Goal: Task Accomplishment & Management: Manage account settings

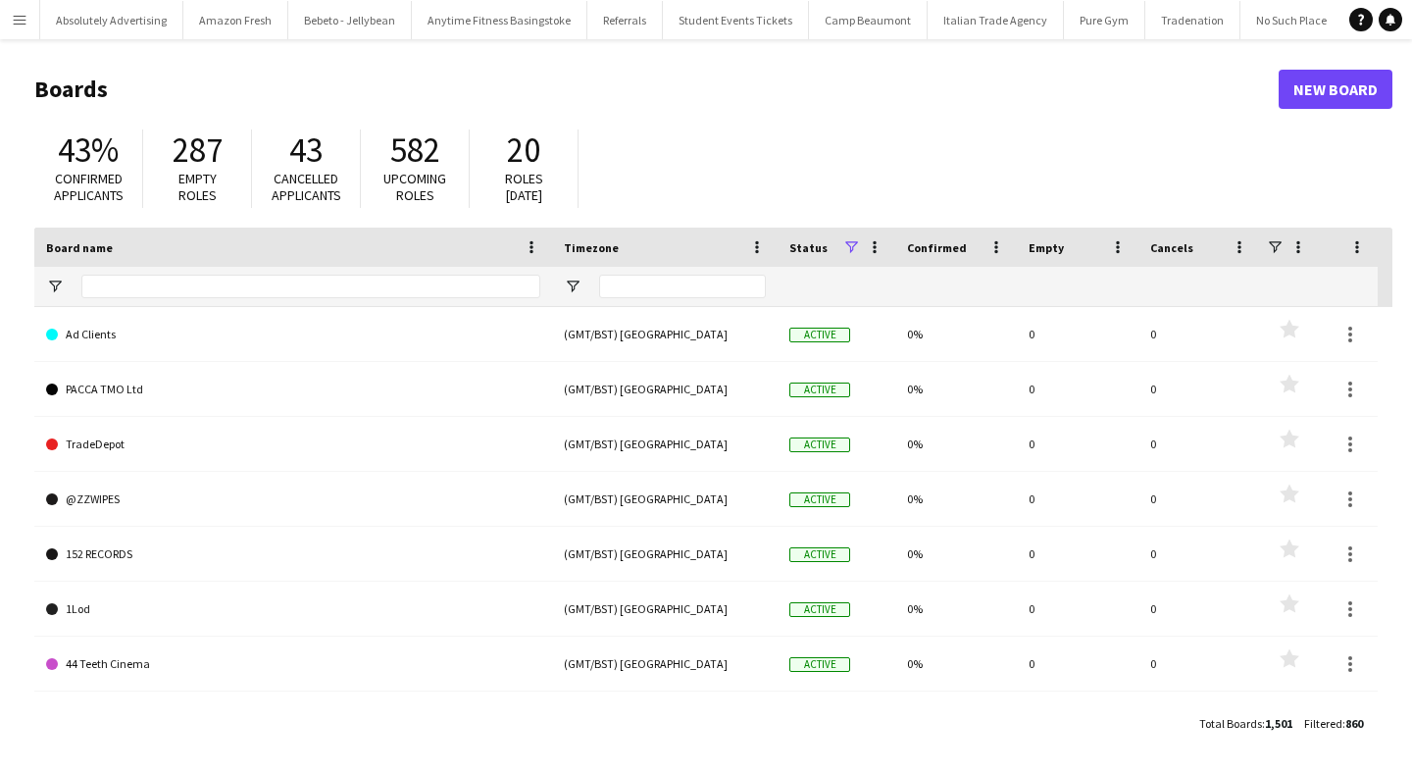
click at [13, 19] on app-icon "Menu" at bounding box center [20, 20] width 16 height 16
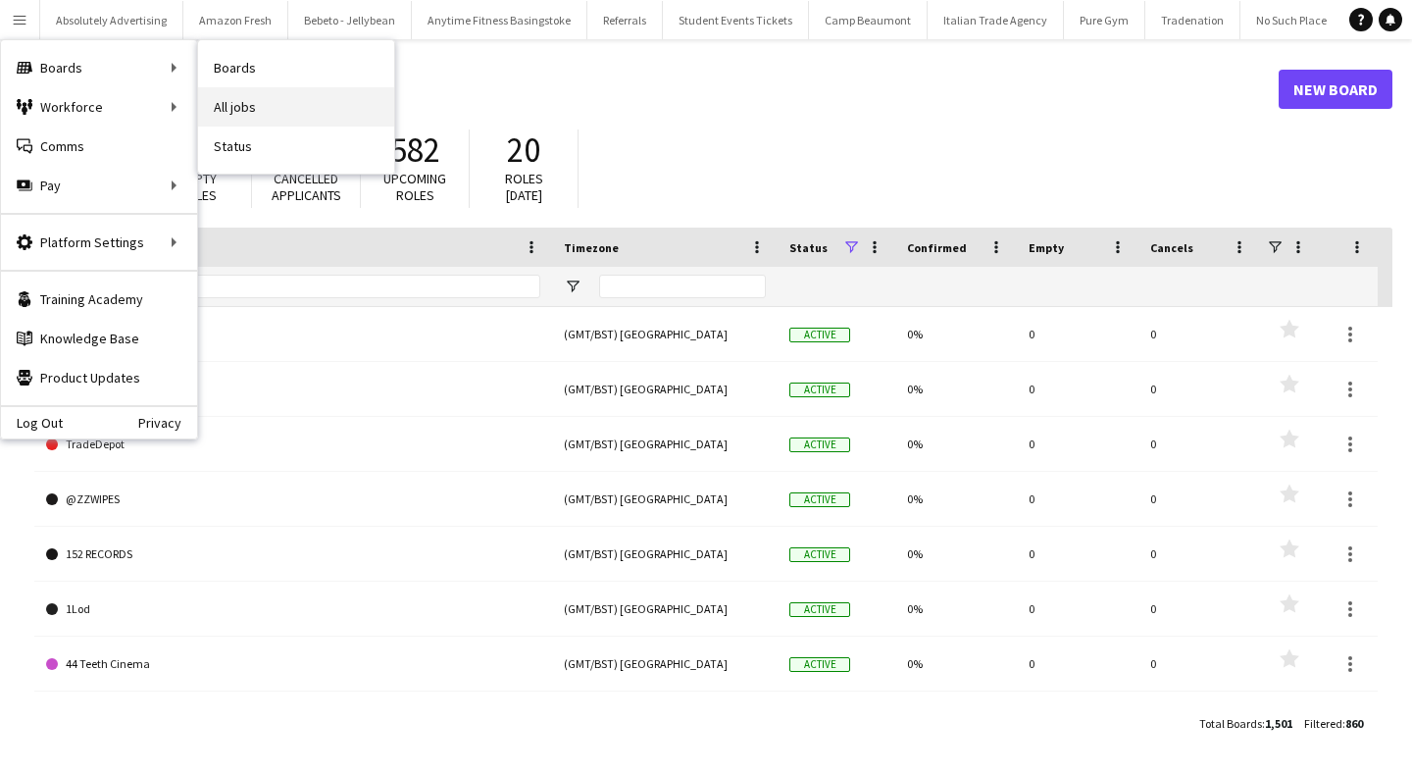
click at [282, 100] on link "All jobs" at bounding box center [296, 106] width 196 height 39
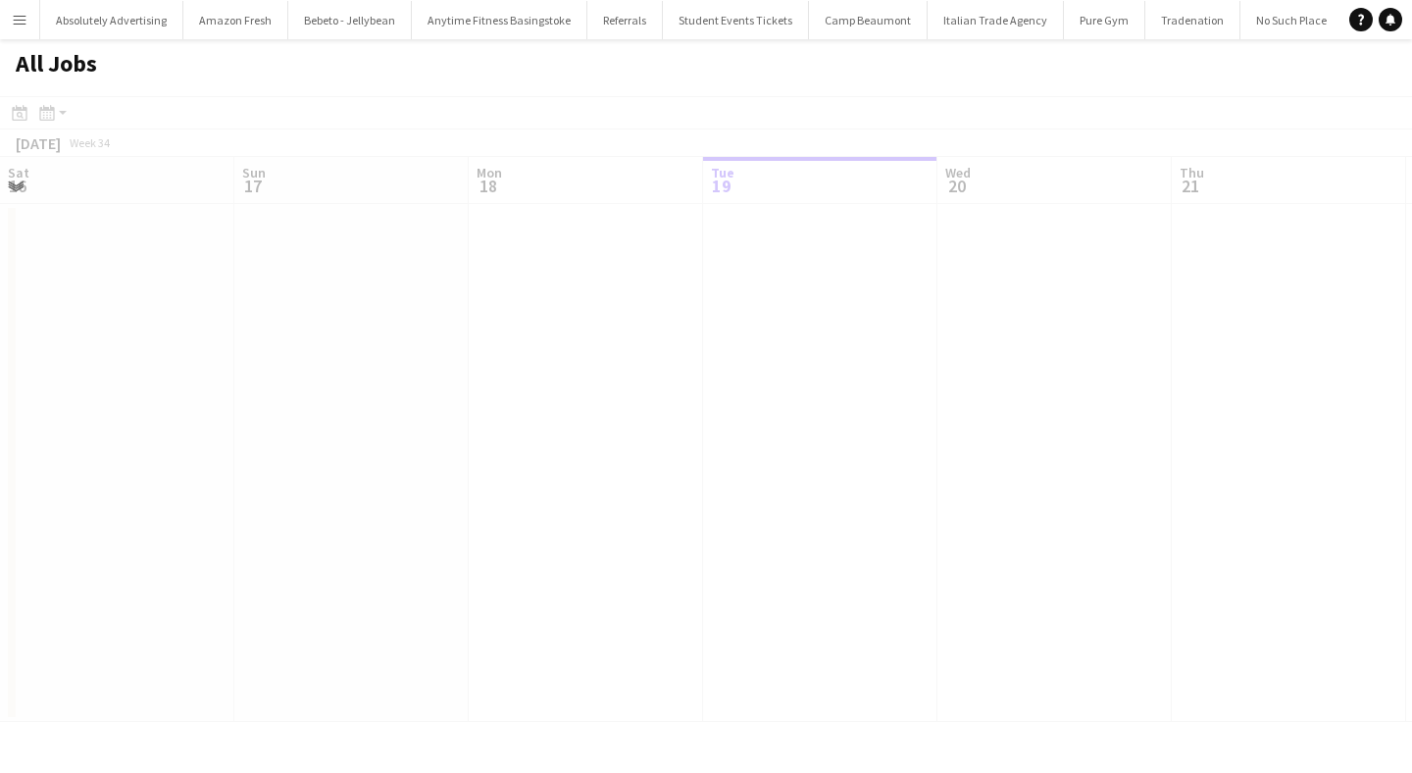
scroll to position [0, 469]
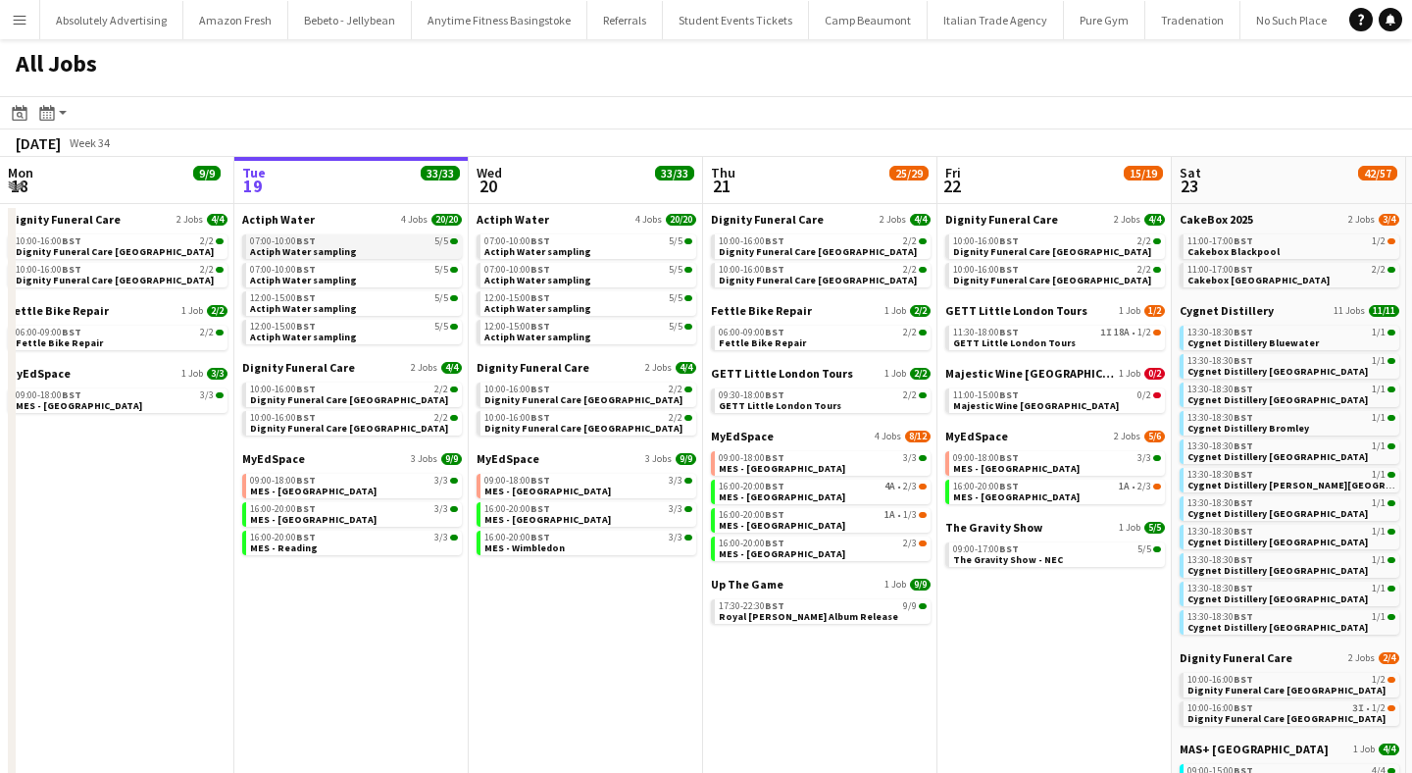
click at [317, 252] on span "Actiph Water sampling" at bounding box center [303, 251] width 107 height 13
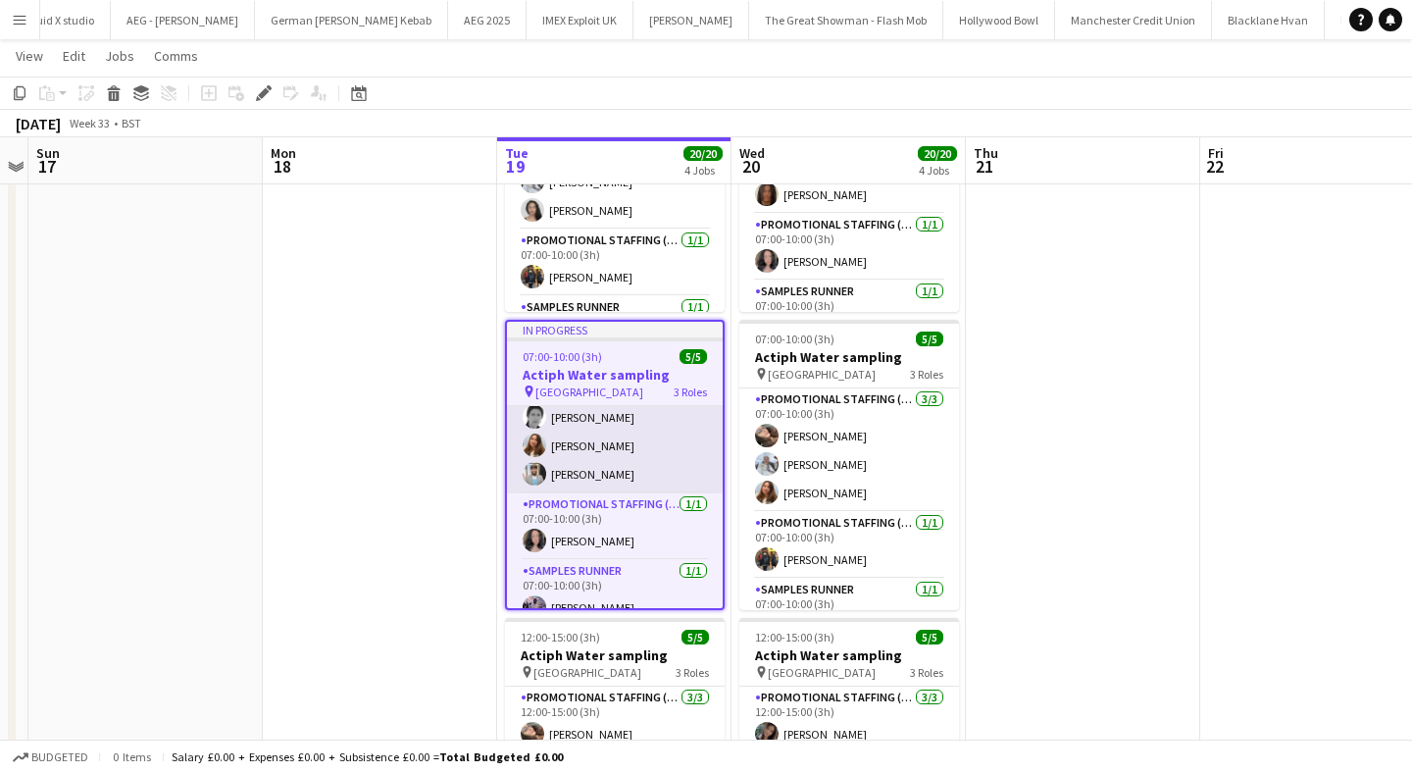
scroll to position [55, 0]
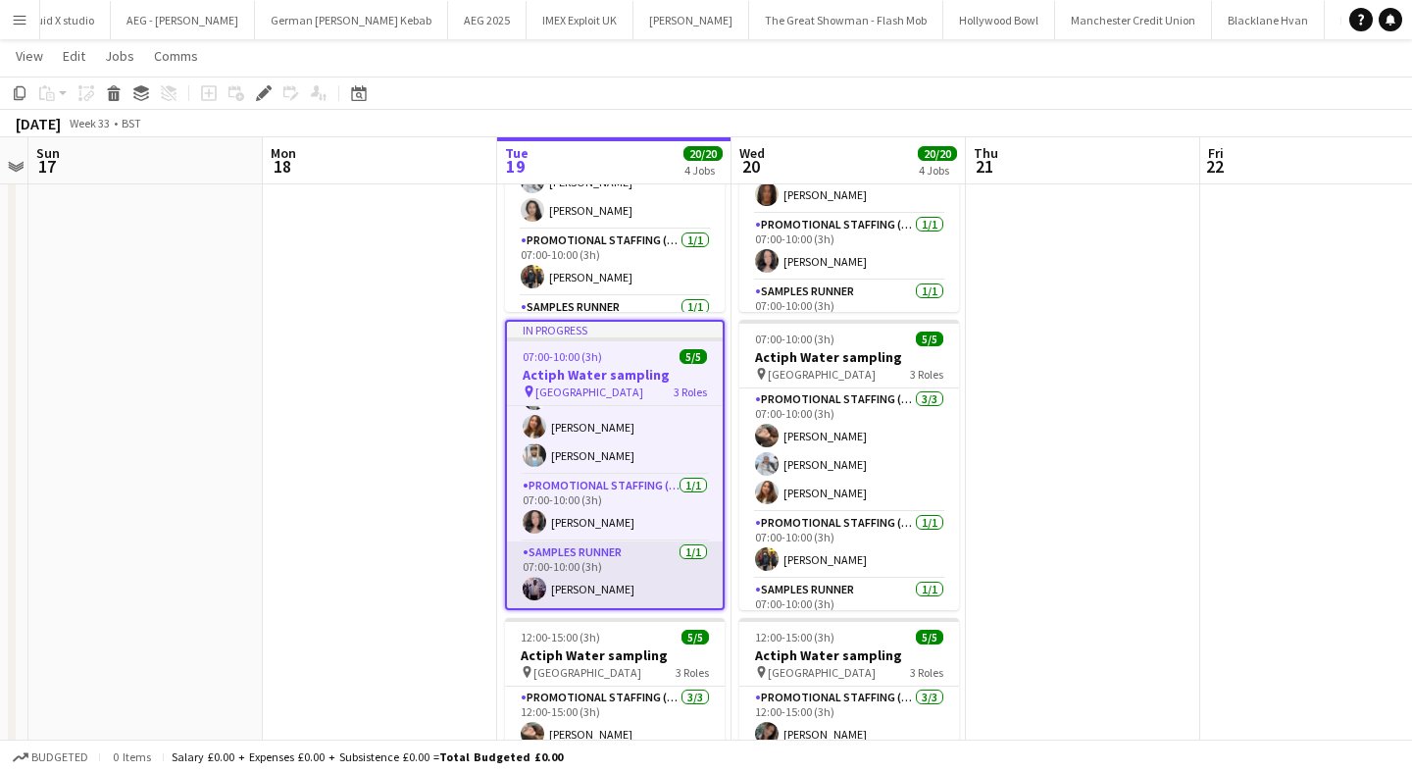
click at [529, 587] on app-user-avatar at bounding box center [535, 589] width 24 height 24
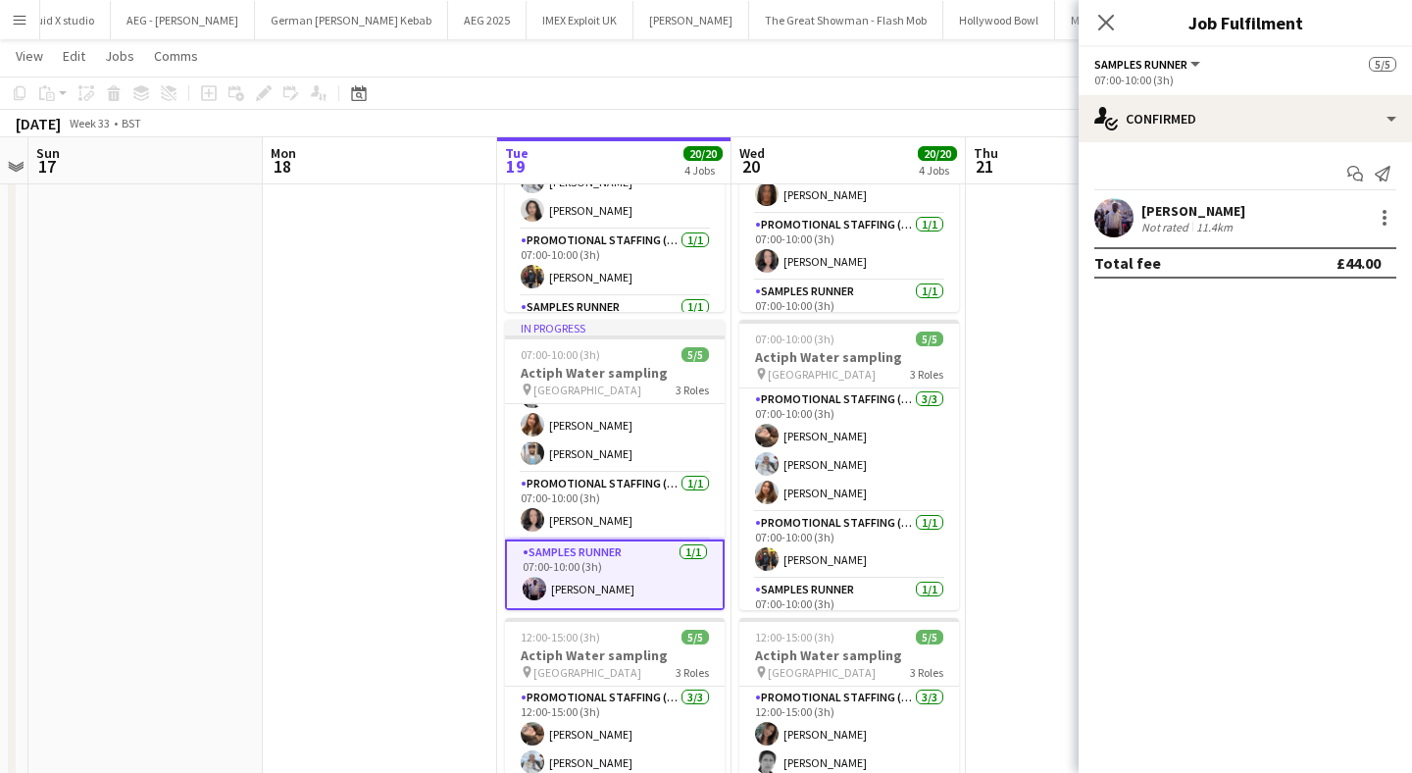
click at [1112, 219] on app-user-avatar at bounding box center [1113, 217] width 39 height 39
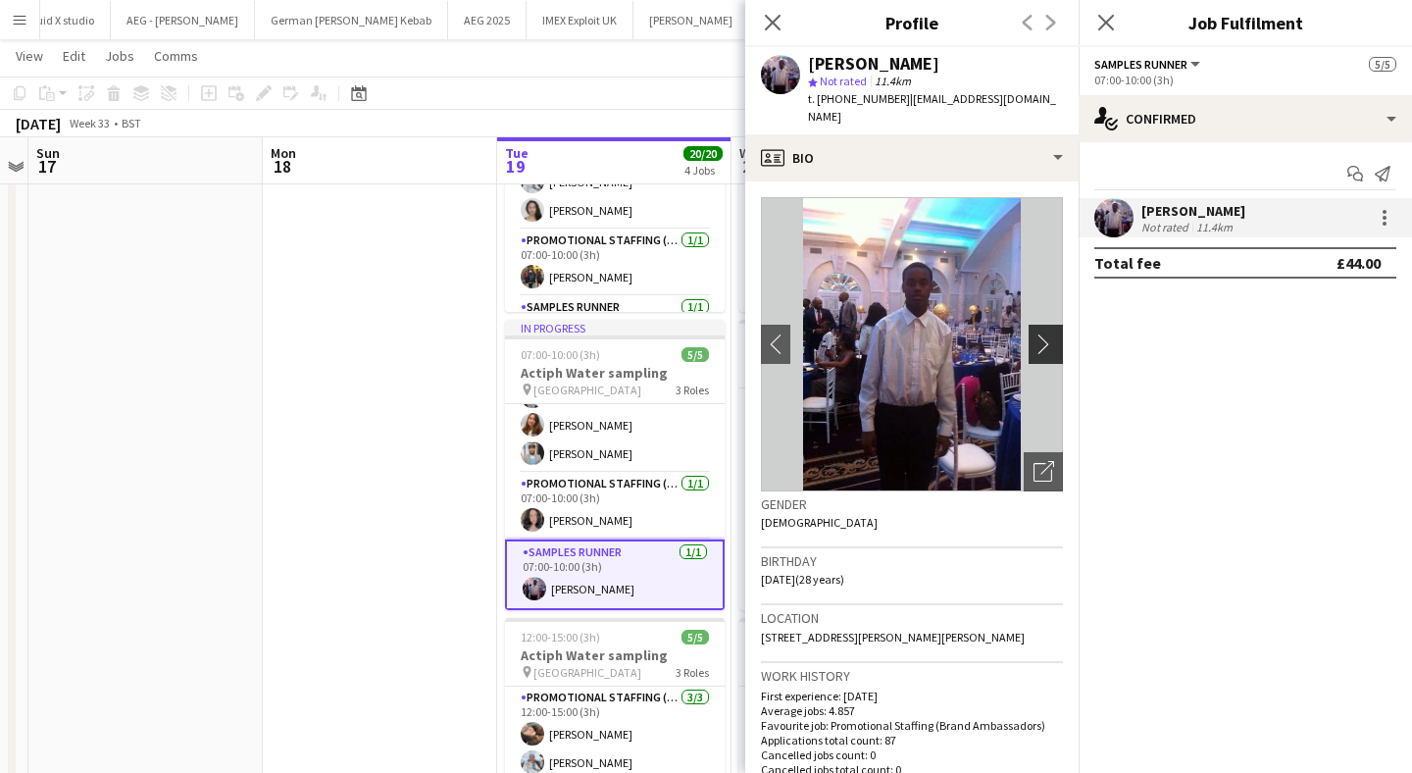
click at [1046, 333] on app-icon "chevron-right" at bounding box center [1048, 343] width 30 height 21
click at [533, 519] on app-user-avatar at bounding box center [533, 520] width 24 height 24
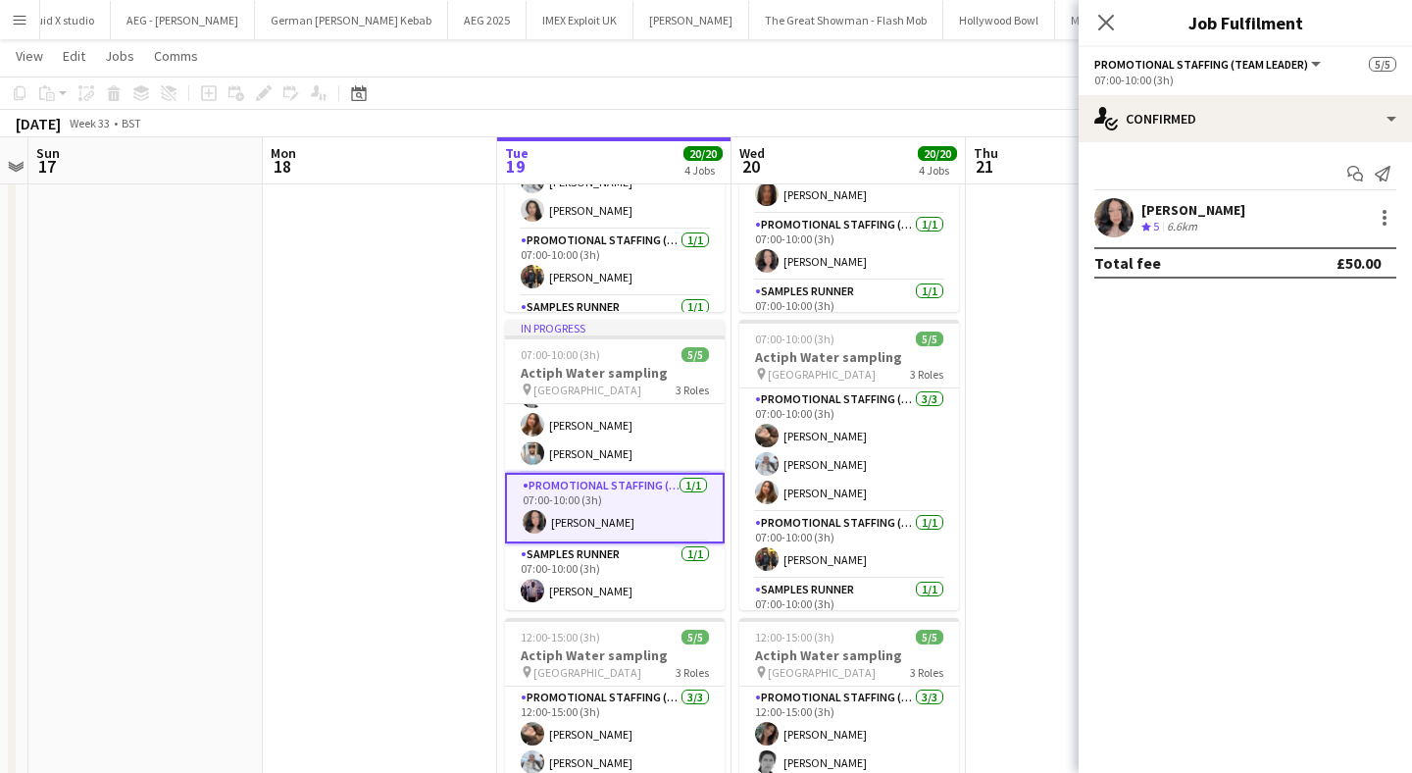
click at [1119, 211] on app-user-avatar at bounding box center [1113, 217] width 39 height 39
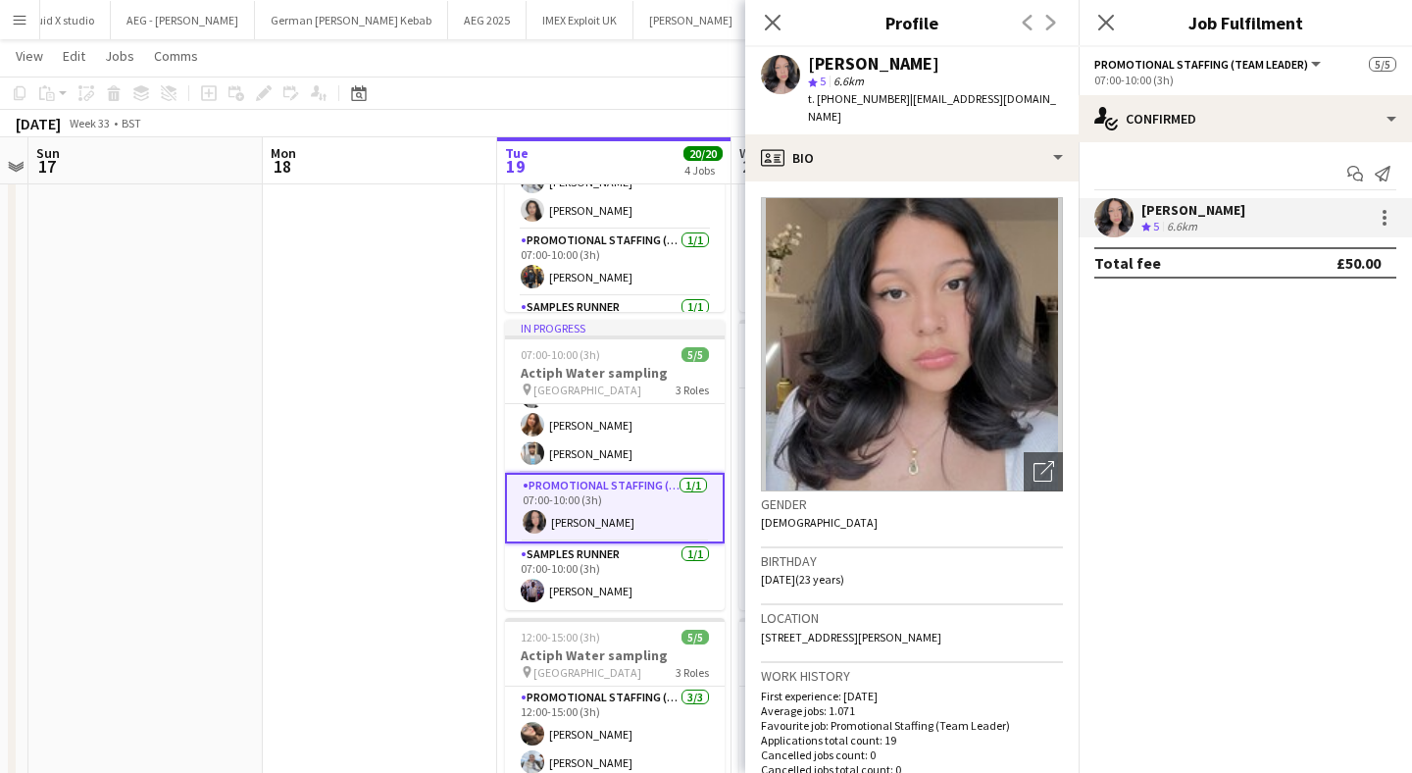
click at [374, 390] on app-date-cell at bounding box center [380, 629] width 234 height 1231
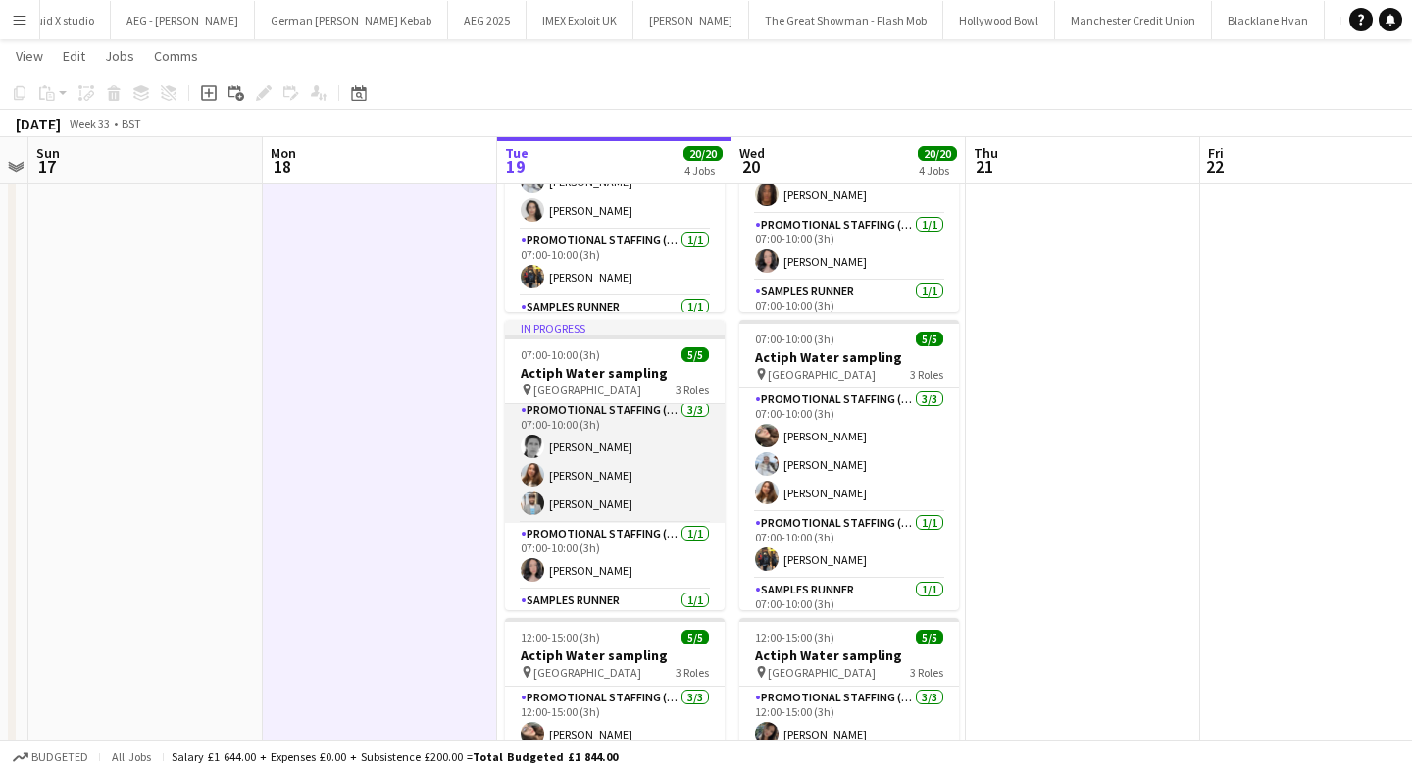
scroll to position [0, 0]
click at [540, 478] on app-user-avatar at bounding box center [533, 480] width 24 height 24
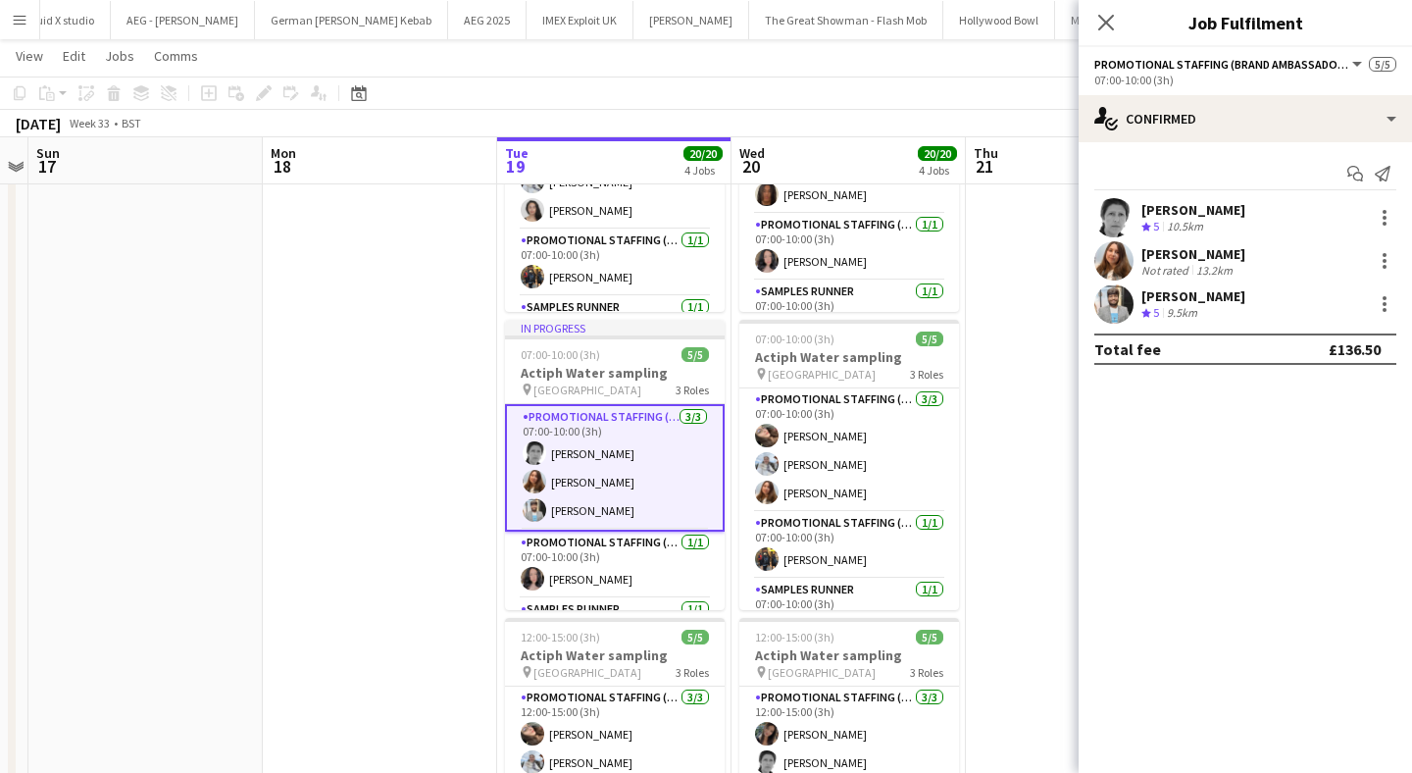
click at [1113, 259] on app-user-avatar at bounding box center [1113, 260] width 39 height 39
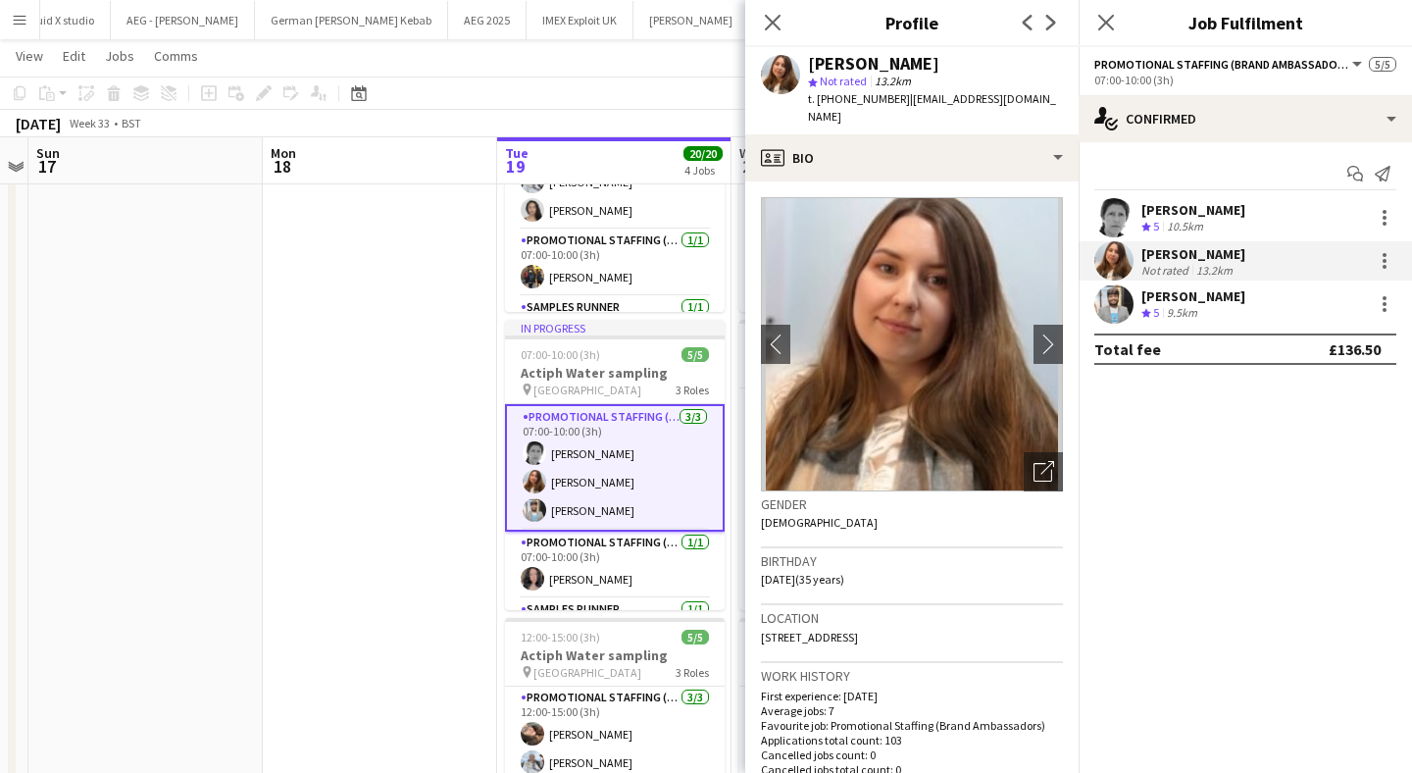
click at [412, 308] on app-date-cell at bounding box center [380, 629] width 234 height 1231
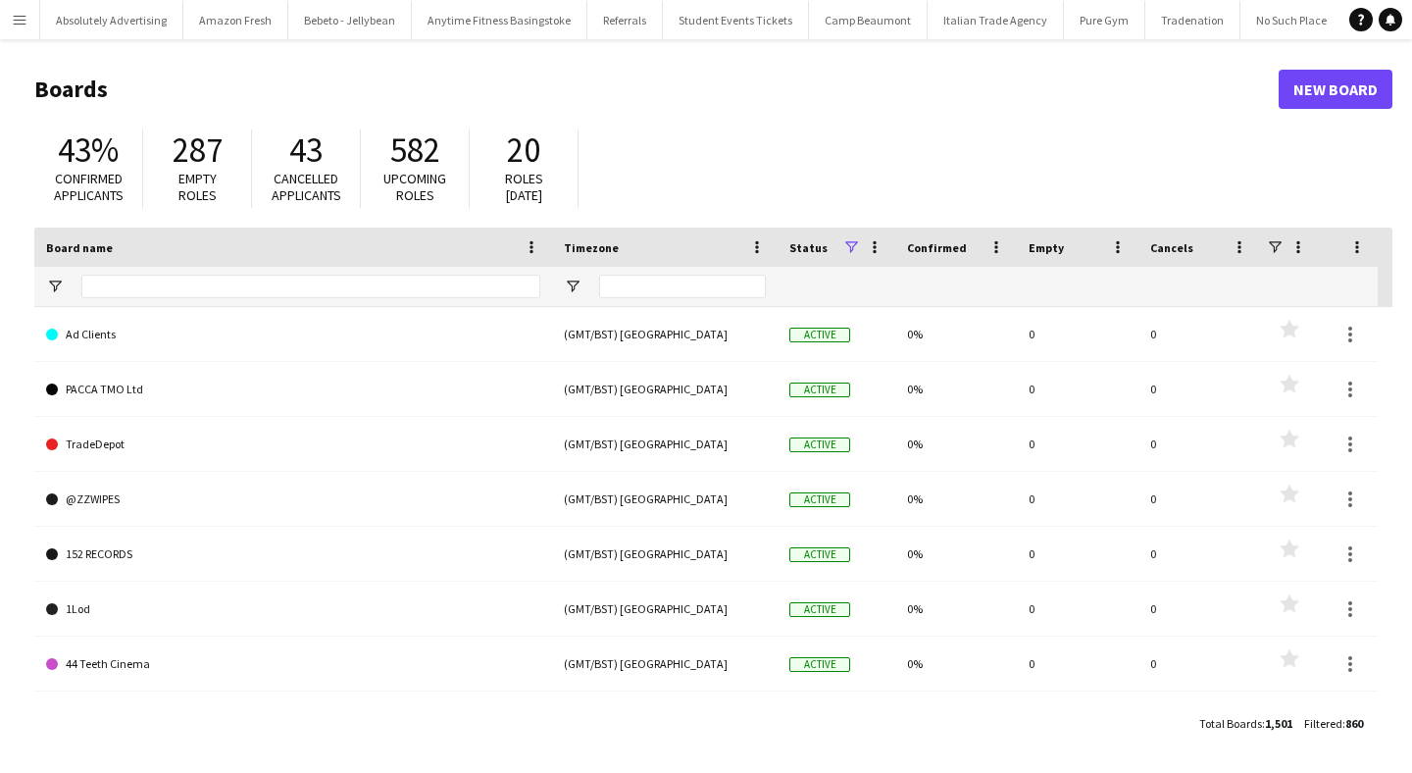
click at [25, 14] on app-icon "Menu" at bounding box center [20, 20] width 16 height 16
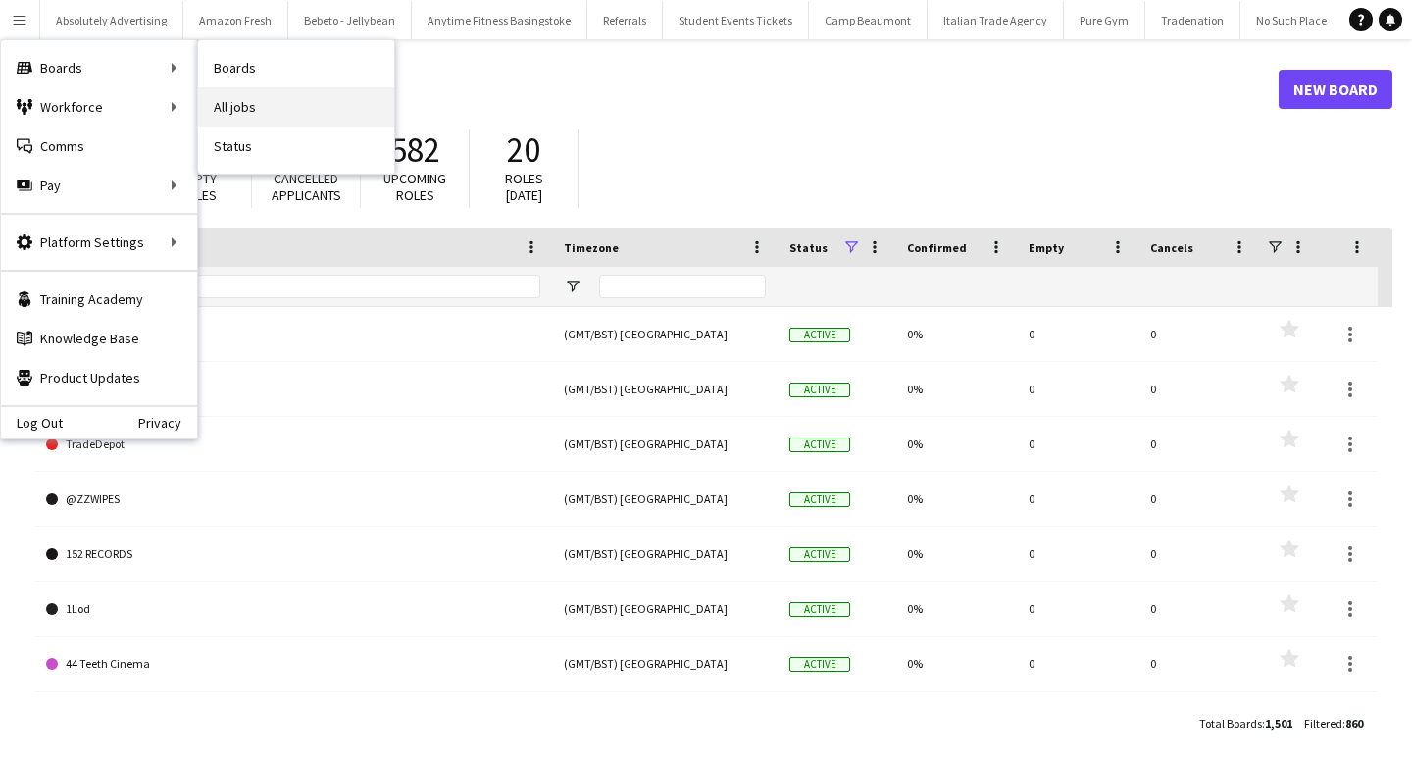
click at [265, 99] on link "All jobs" at bounding box center [296, 106] width 196 height 39
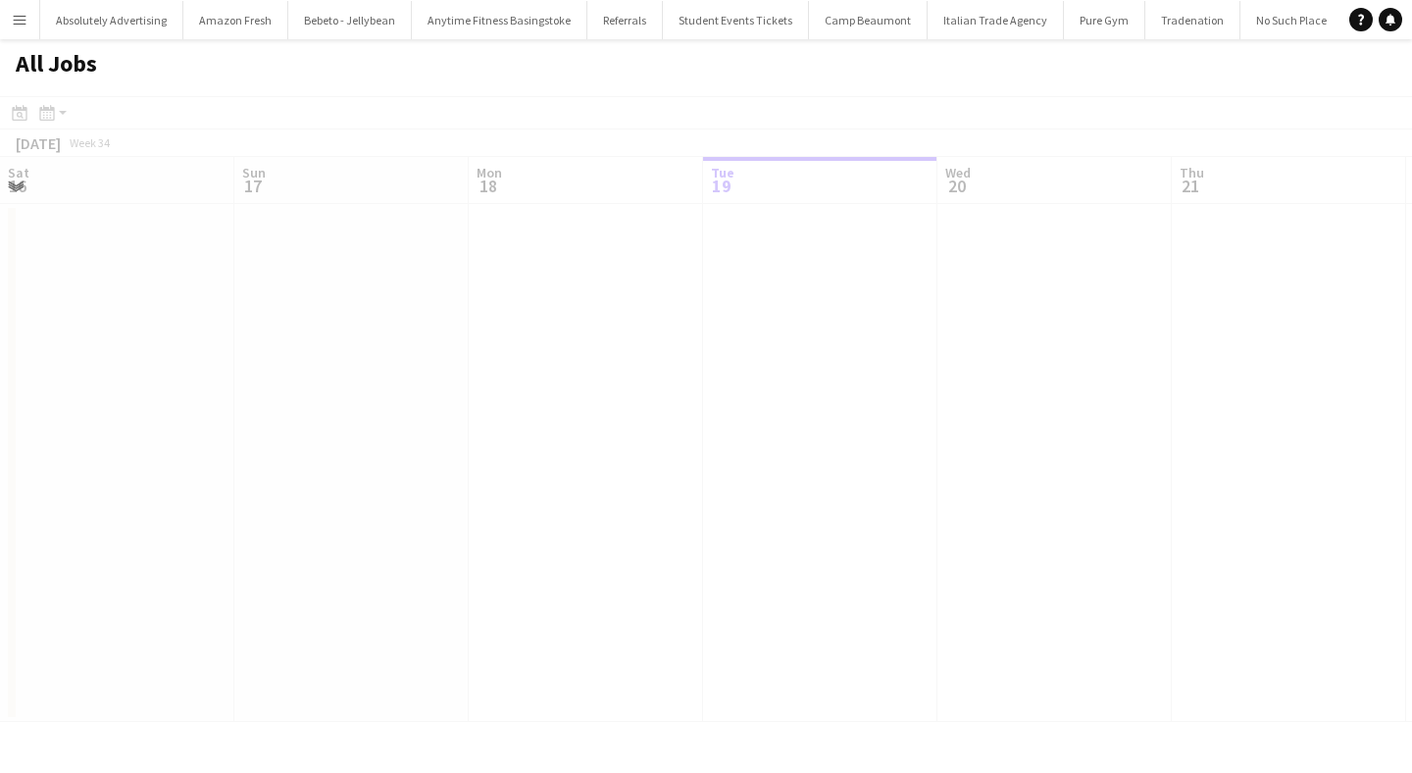
scroll to position [0, 469]
